Goal: Task Accomplishment & Management: Manage account settings

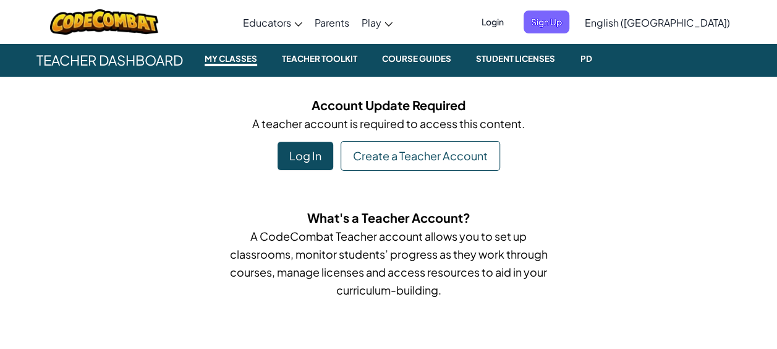
click at [324, 162] on div "Log In" at bounding box center [305, 156] width 56 height 28
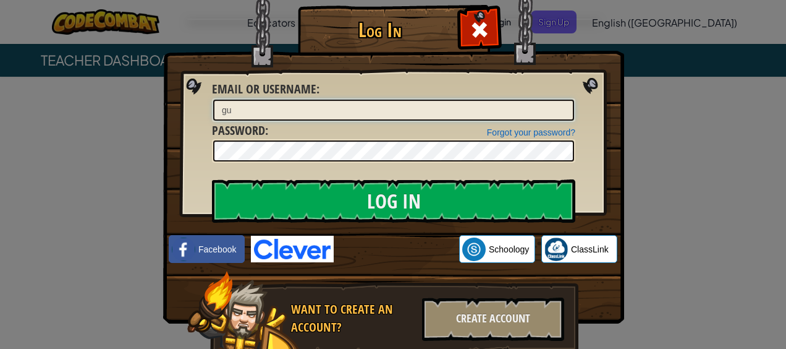
type input "g"
type input "[EMAIL_ADDRESS][DOMAIN_NAME]"
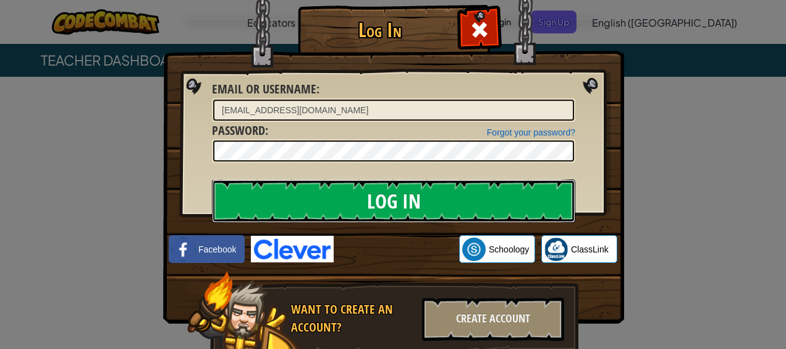
click at [369, 190] on input "Log In" at bounding box center [393, 200] width 363 height 43
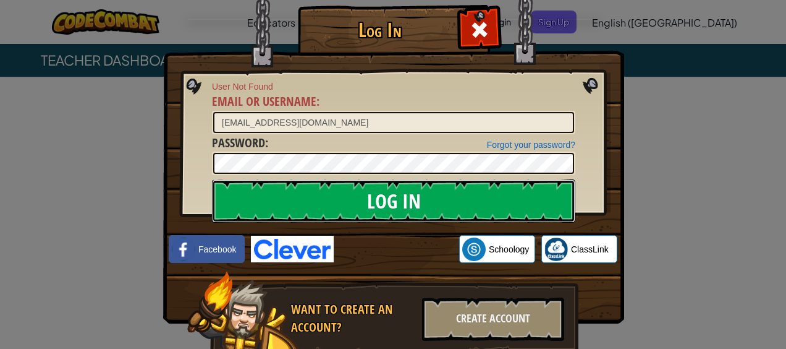
click at [397, 198] on input "Log In" at bounding box center [393, 200] width 363 height 43
click at [399, 200] on input "Log In" at bounding box center [393, 200] width 363 height 43
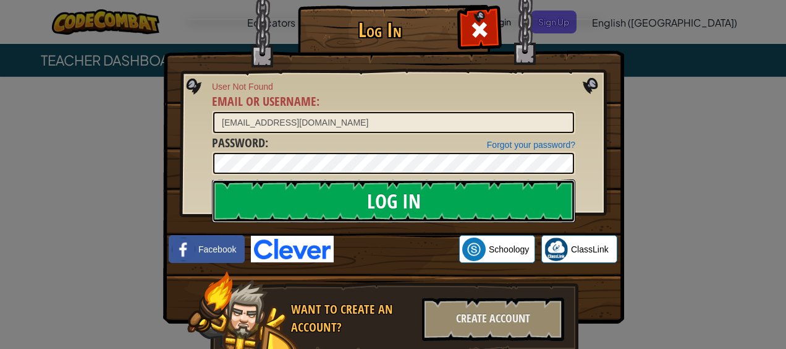
click at [399, 200] on input "Log In" at bounding box center [393, 200] width 363 height 43
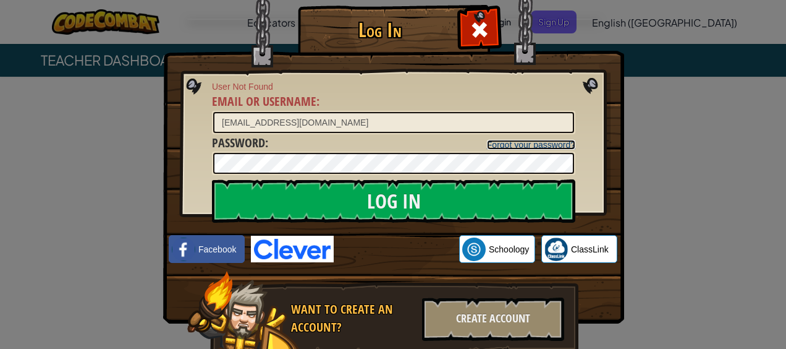
click at [508, 148] on link "Forgot your password?" at bounding box center [531, 145] width 88 height 10
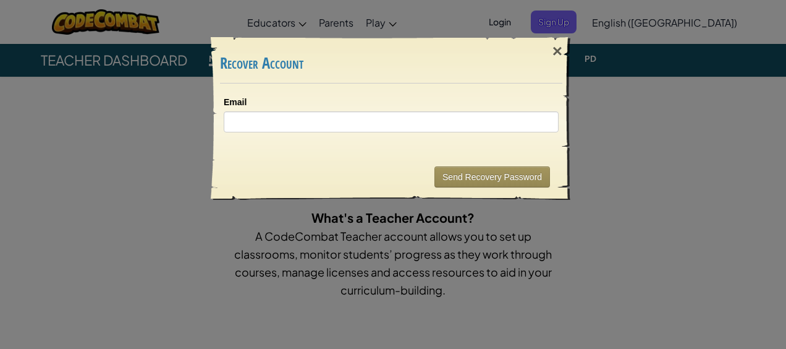
click at [501, 189] on div "Send Recovery Password" at bounding box center [391, 177] width 342 height 46
click at [498, 184] on button "Send Recovery Password" at bounding box center [492, 176] width 116 height 21
click at [559, 49] on div "×" at bounding box center [557, 51] width 28 height 36
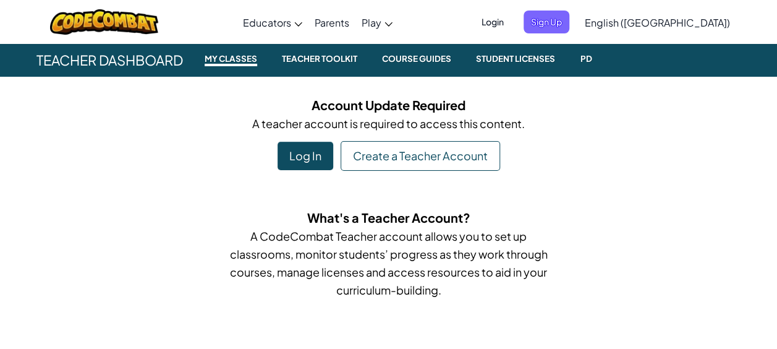
click at [309, 154] on div "Log In" at bounding box center [305, 156] width 56 height 28
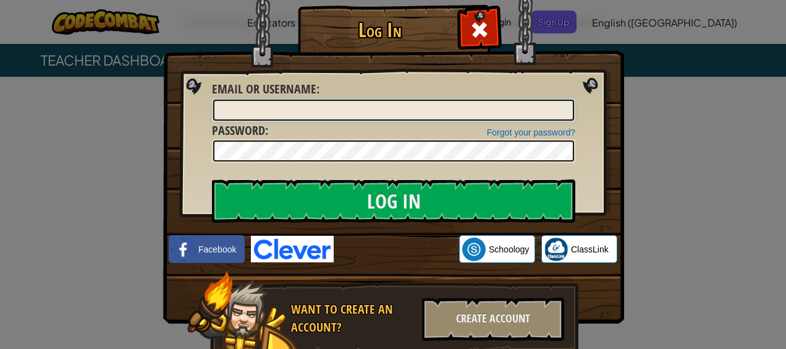
type input "[EMAIL_ADDRESS][DOMAIN_NAME]"
click at [300, 249] on img at bounding box center [292, 248] width 83 height 27
